Goal: Find specific page/section: Find specific page/section

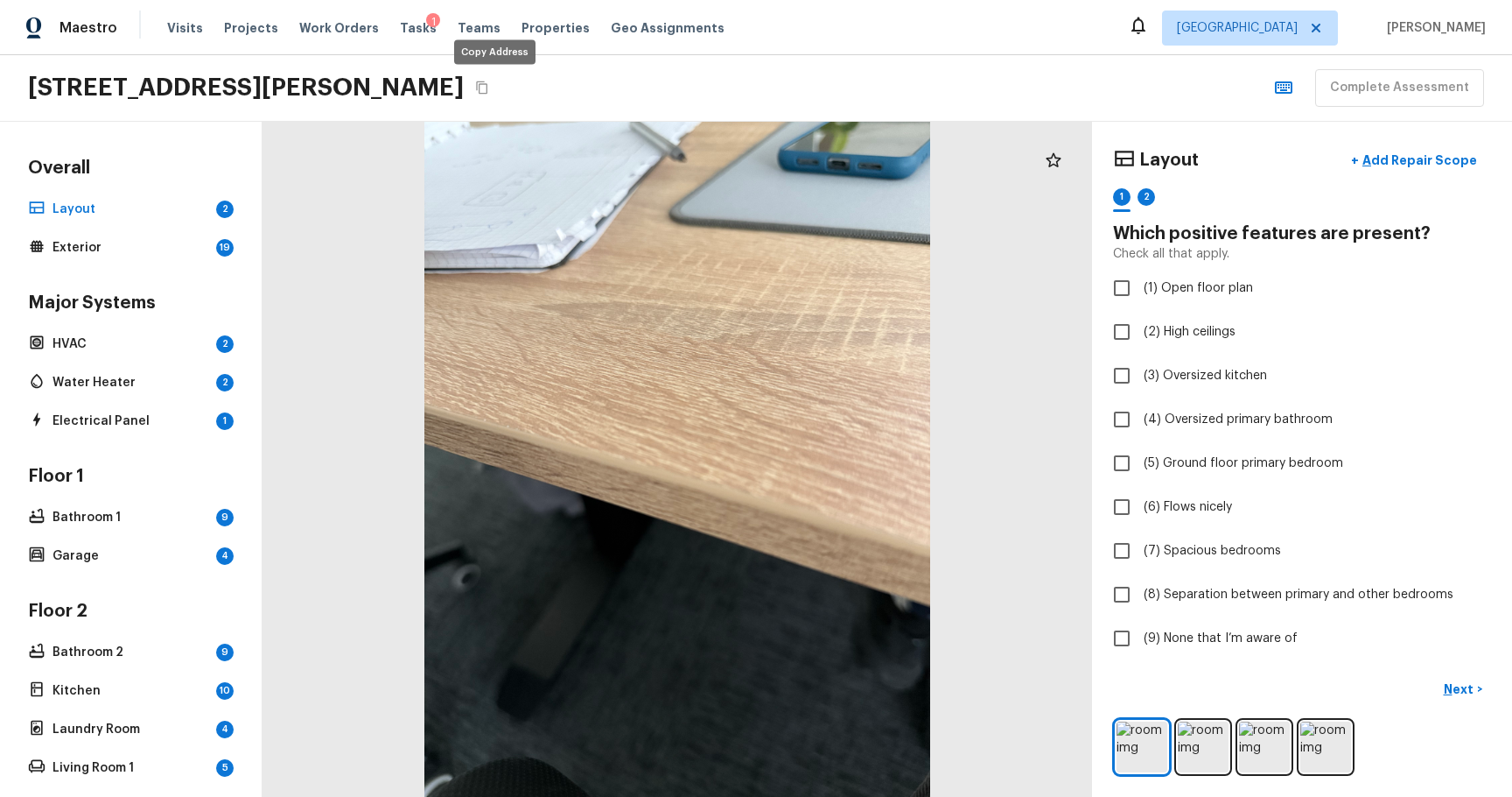
click at [489, 87] on icon "Copy Address" at bounding box center [482, 87] width 14 height 14
